Goal: Entertainment & Leisure: Consume media (video, audio)

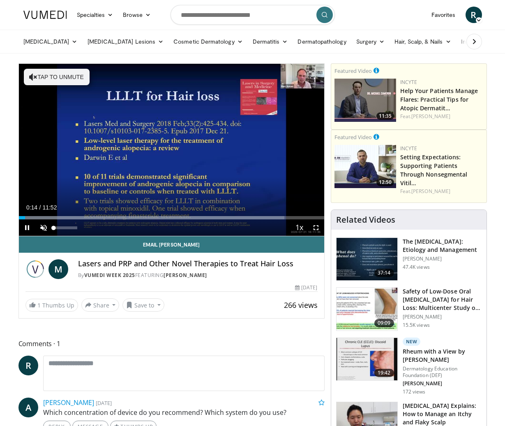
click at [43, 227] on span "Video Player" at bounding box center [43, 227] width 16 height 16
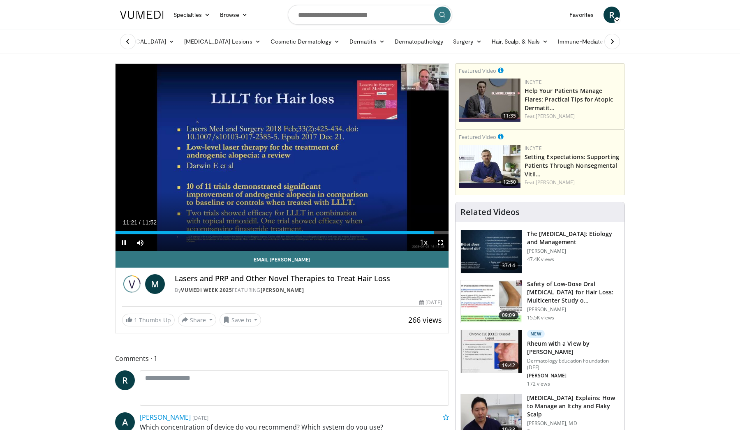
click at [442, 241] on span "Video Player" at bounding box center [440, 242] width 16 height 16
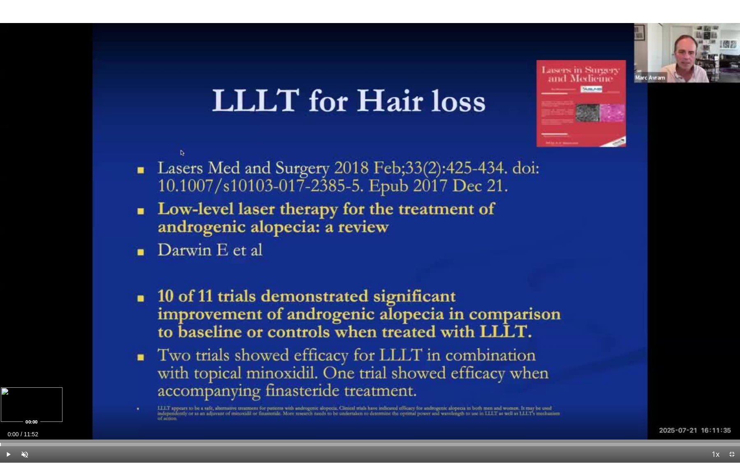
drag, startPoint x: 713, startPoint y: 444, endPoint x: 0, endPoint y: 445, distance: 713.4
click at [0, 425] on div "Progress Bar" at bounding box center [0, 444] width 1 height 3
drag, startPoint x: 56, startPoint y: 446, endPoint x: 0, endPoint y: 443, distance: 55.6
click at [0, 425] on div "Progress Bar" at bounding box center [0, 444] width 1 height 3
click at [22, 425] on span "Video Player" at bounding box center [24, 454] width 16 height 16
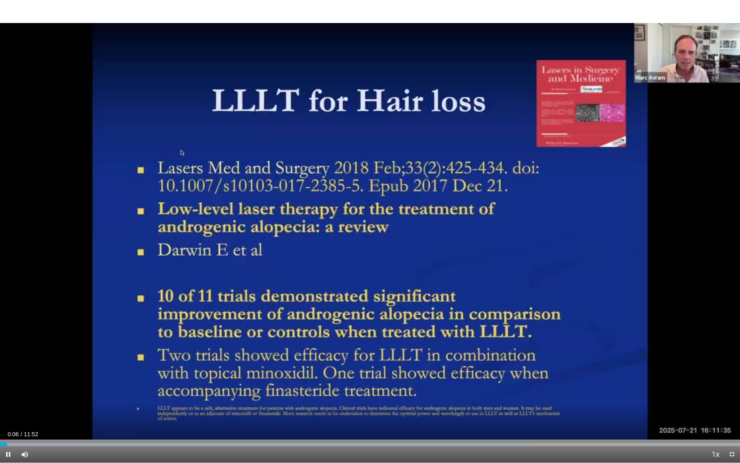
click at [8, 425] on span "Video Player" at bounding box center [8, 454] width 16 height 16
click at [6, 425] on div "Progress Bar" at bounding box center [6, 444] width 1 height 3
click at [5, 425] on div "Progress Bar" at bounding box center [5, 444] width 1 height 3
click at [7, 425] on span "Video Player" at bounding box center [8, 454] width 16 height 16
